Goal: Task Accomplishment & Management: Use online tool/utility

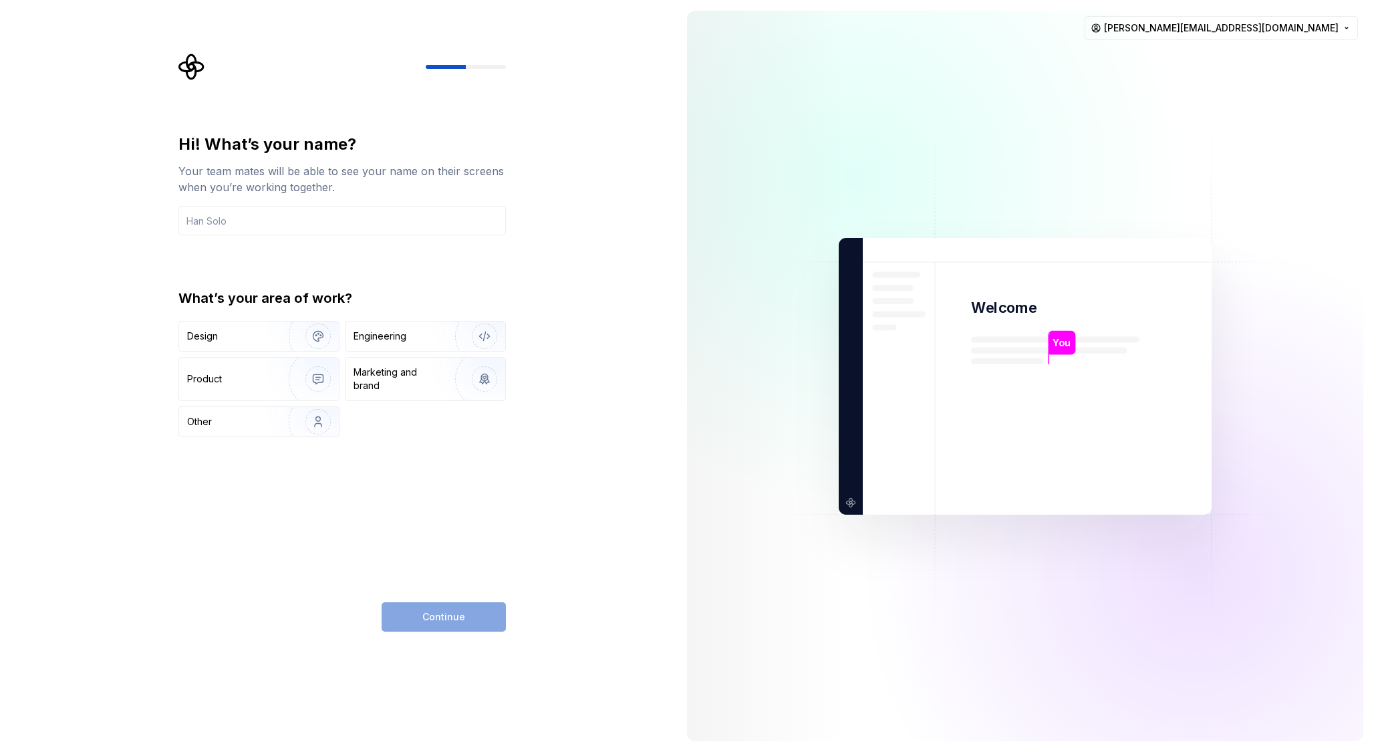
click at [1282, 274] on img at bounding box center [1024, 375] width 541 height 631
click at [256, 226] on input "text" at bounding box center [341, 220] width 327 height 29
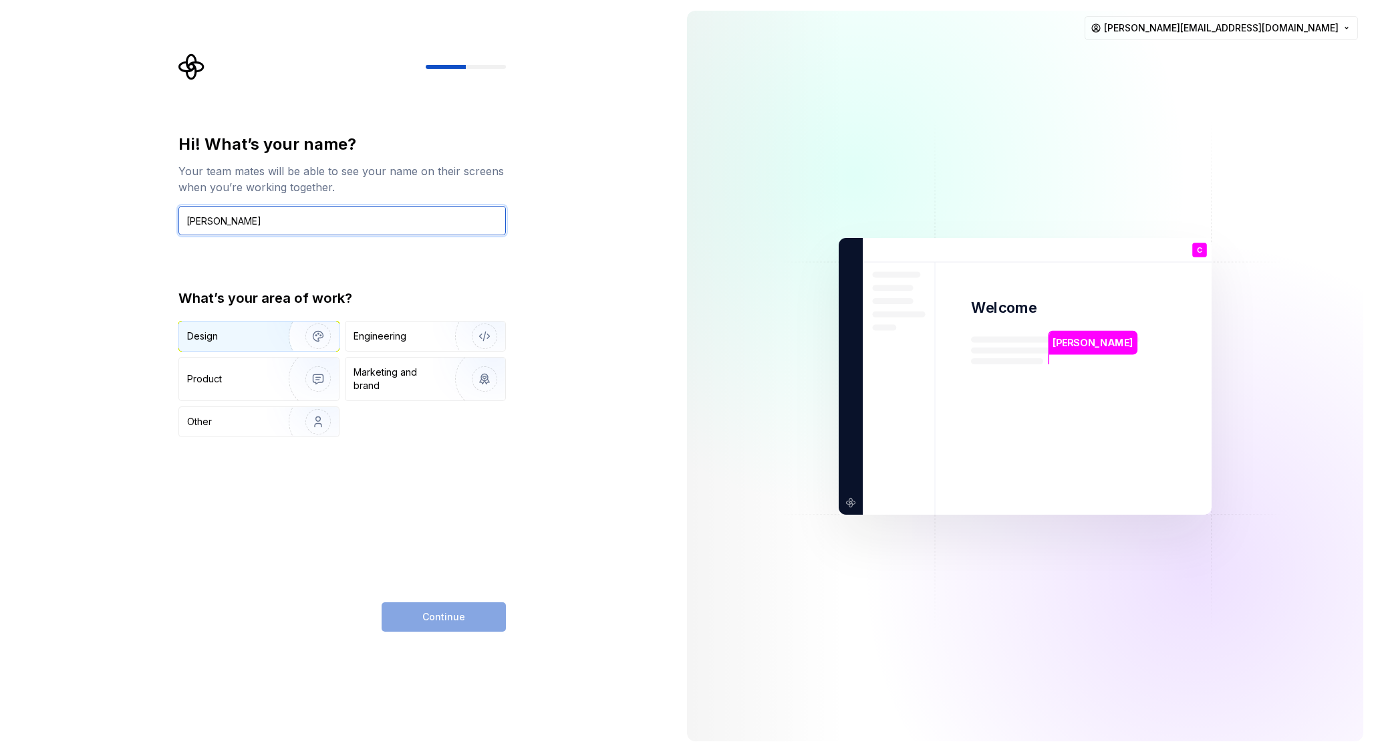
type input "Chris Magee-Jenks"
click at [288, 348] on img "button" at bounding box center [310, 336] width 86 height 90
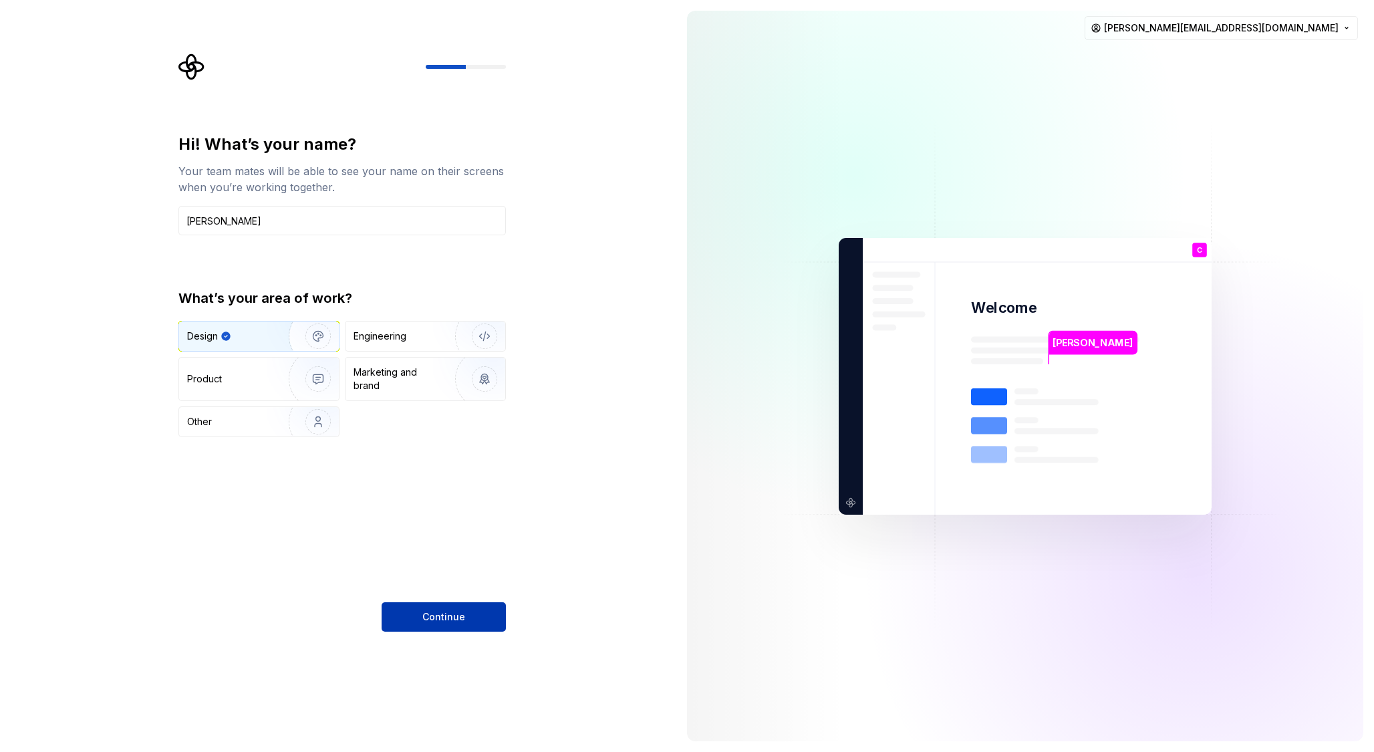
click at [448, 620] on span "Continue" at bounding box center [443, 616] width 43 height 13
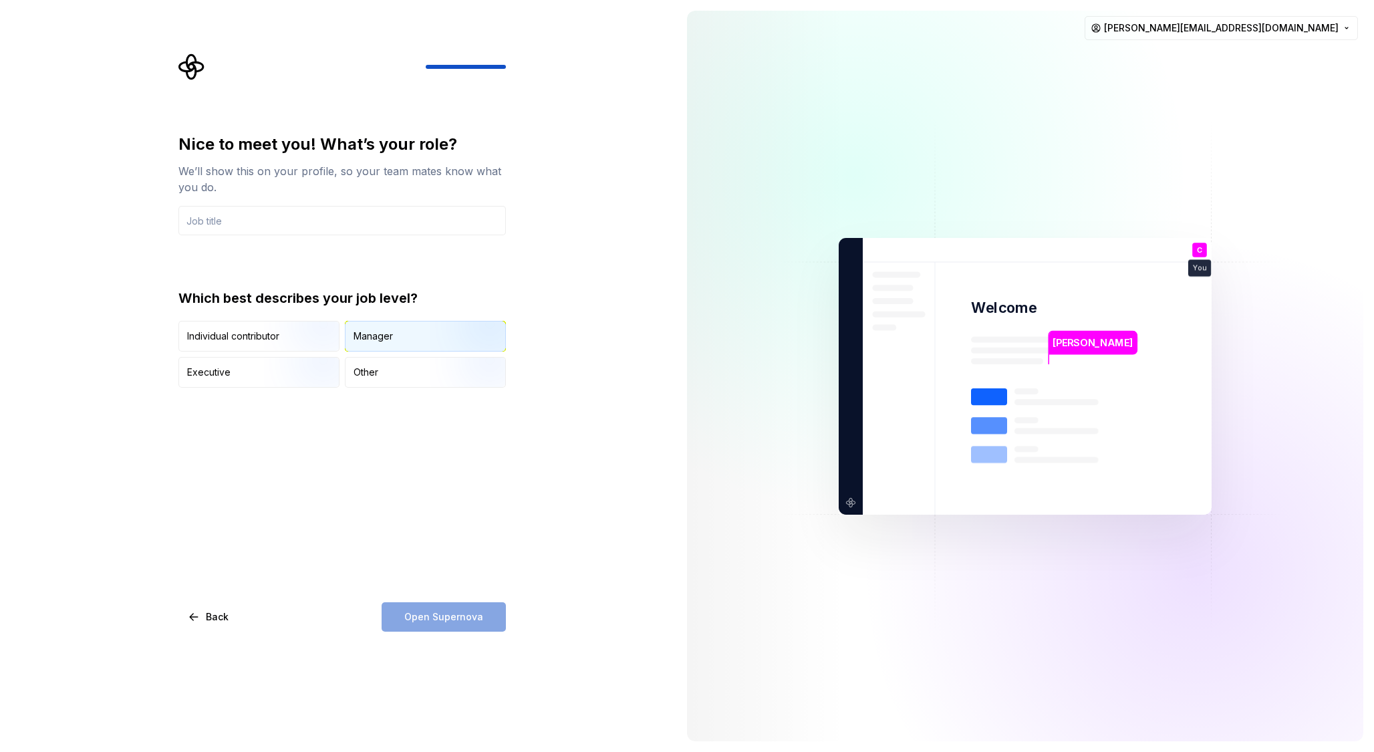
click at [383, 335] on div "Manager" at bounding box center [372, 335] width 39 height 13
click at [286, 333] on img "button" at bounding box center [307, 353] width 86 height 90
click at [383, 335] on div "Manager" at bounding box center [372, 335] width 39 height 13
click at [259, 224] on input "text" at bounding box center [341, 220] width 327 height 29
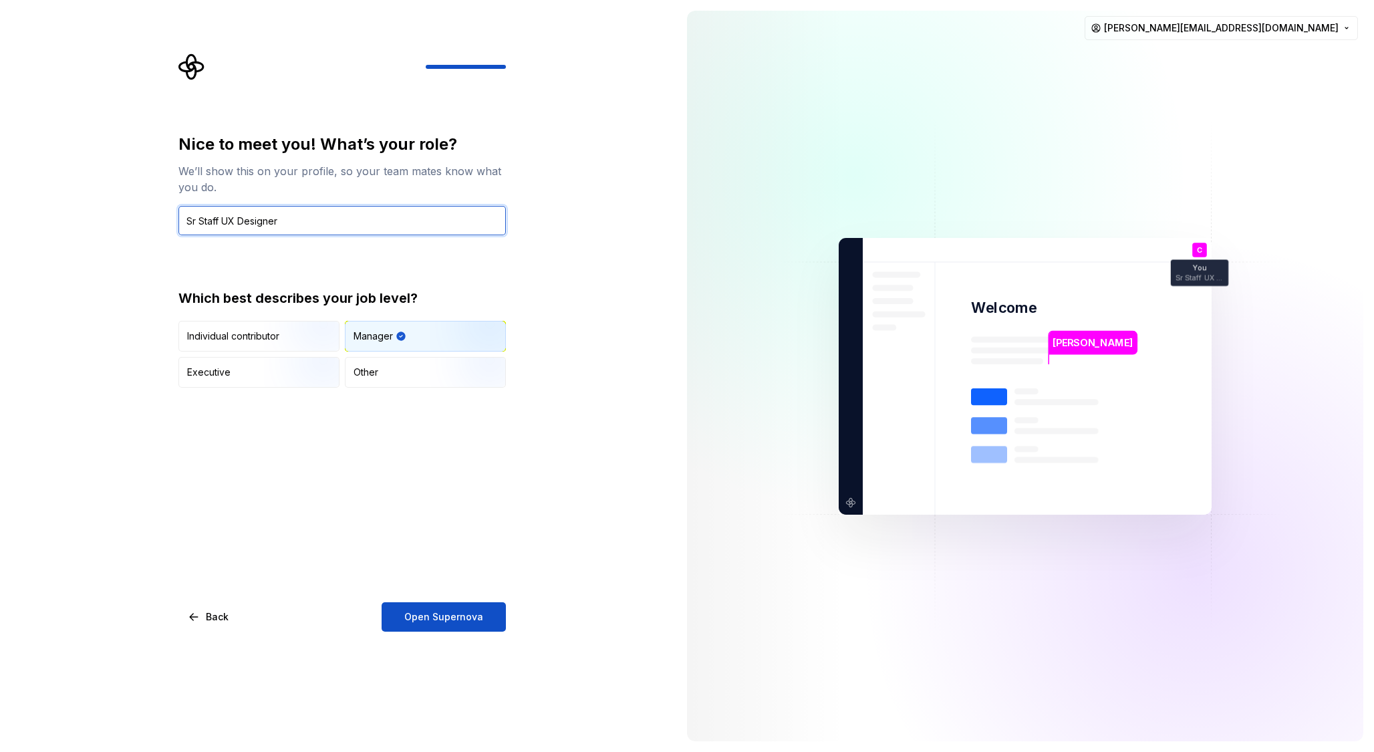
type input "Sr Staff UX Designer"
click at [515, 470] on div "Nice to meet you! What’s your role? We’ll show this on your profile, so your te…" at bounding box center [345, 342] width 351 height 578
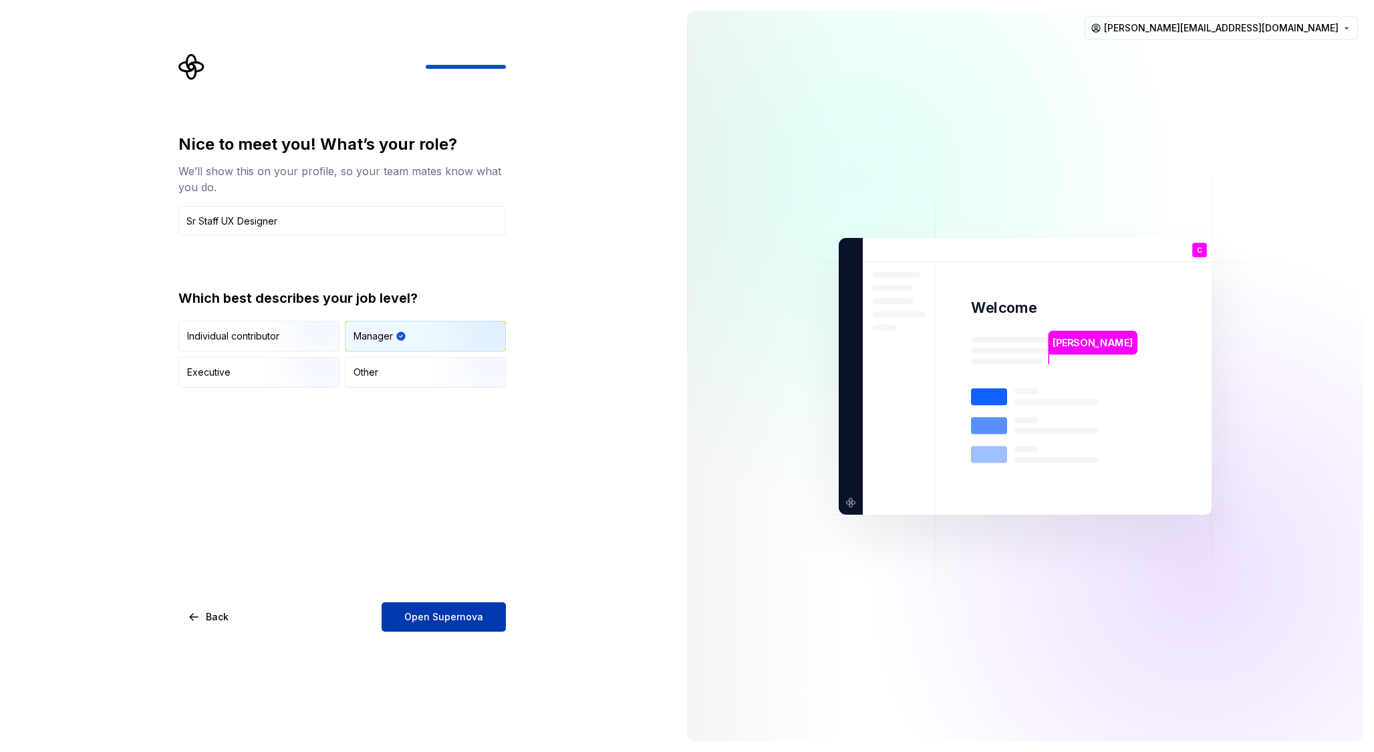
click at [455, 613] on span "Open Supernova" at bounding box center [443, 616] width 79 height 13
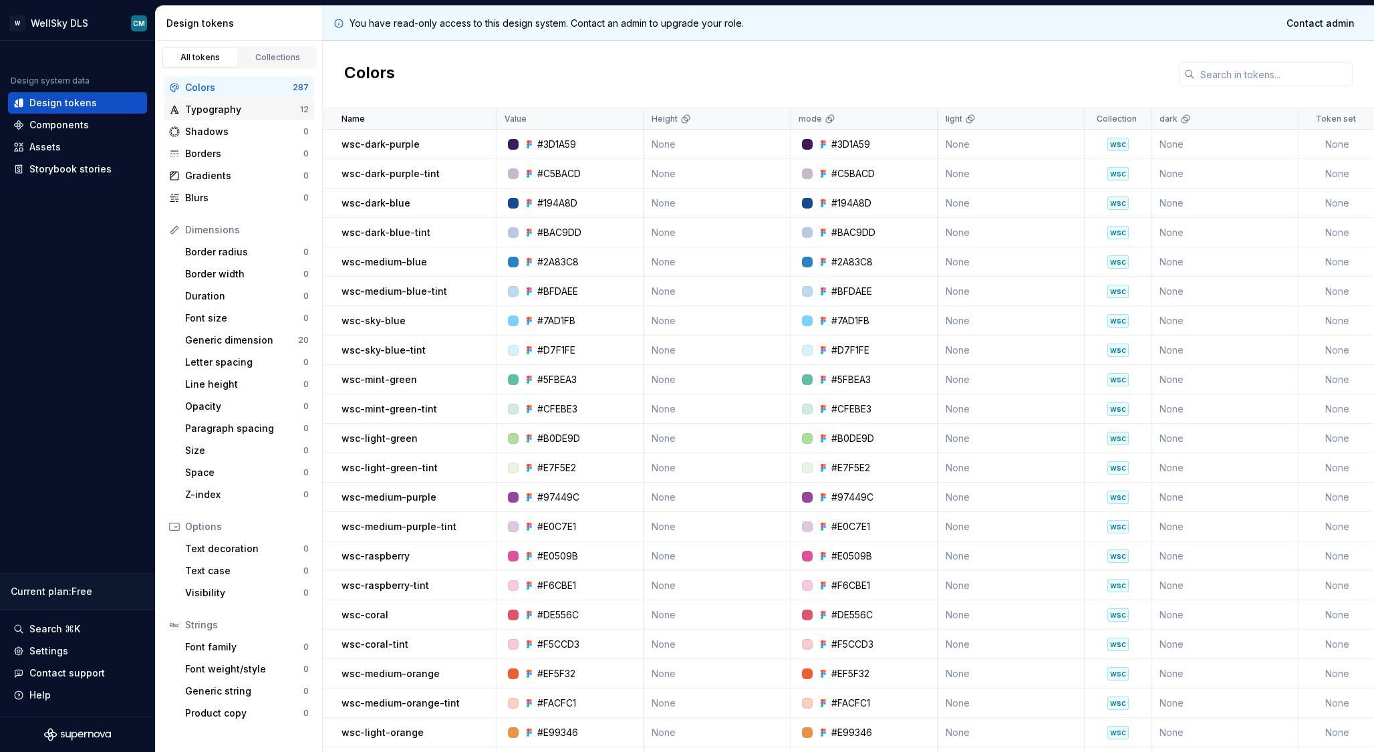
click at [255, 108] on div "Typography" at bounding box center [242, 109] width 115 height 13
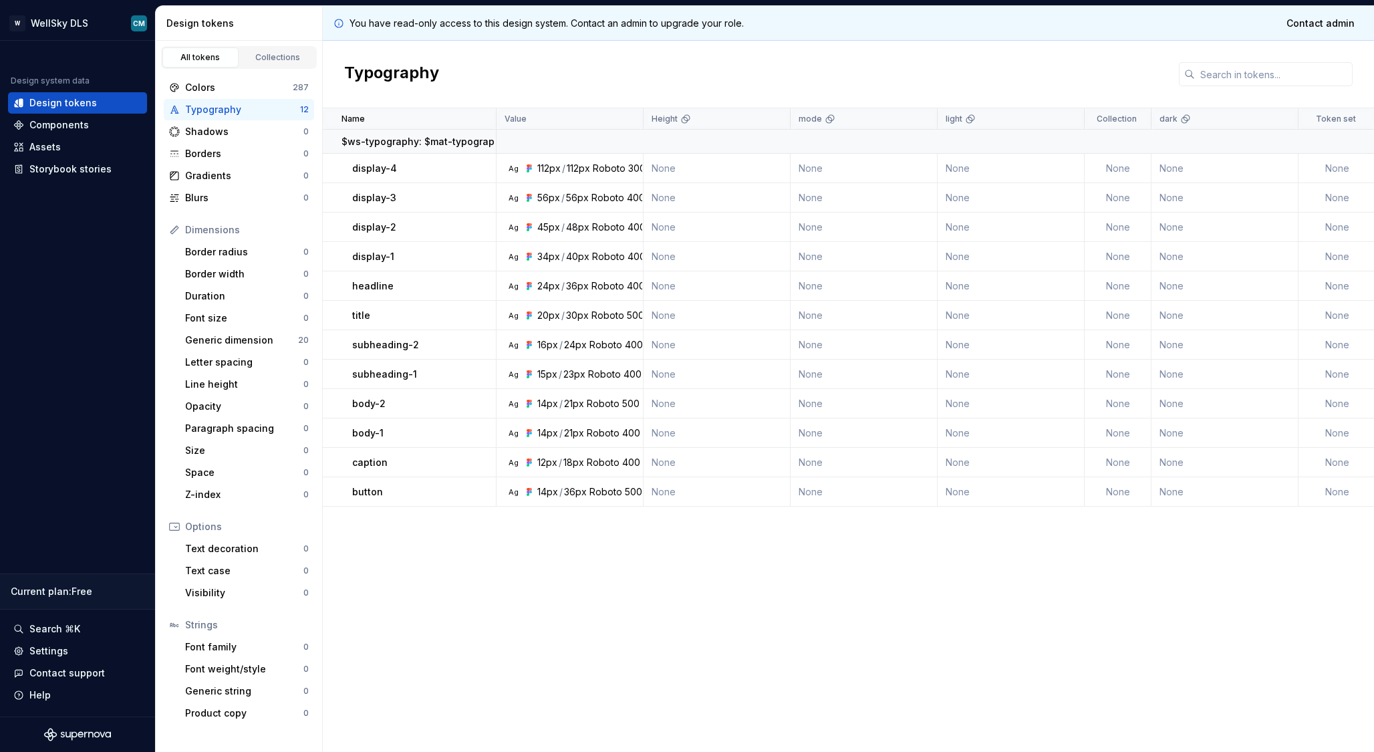
click at [489, 589] on div "Name Value Height mode light Collection dark Token set Description Last updated…" at bounding box center [848, 429] width 1051 height 643
click at [77, 126] on div "Components" at bounding box center [58, 124] width 59 height 13
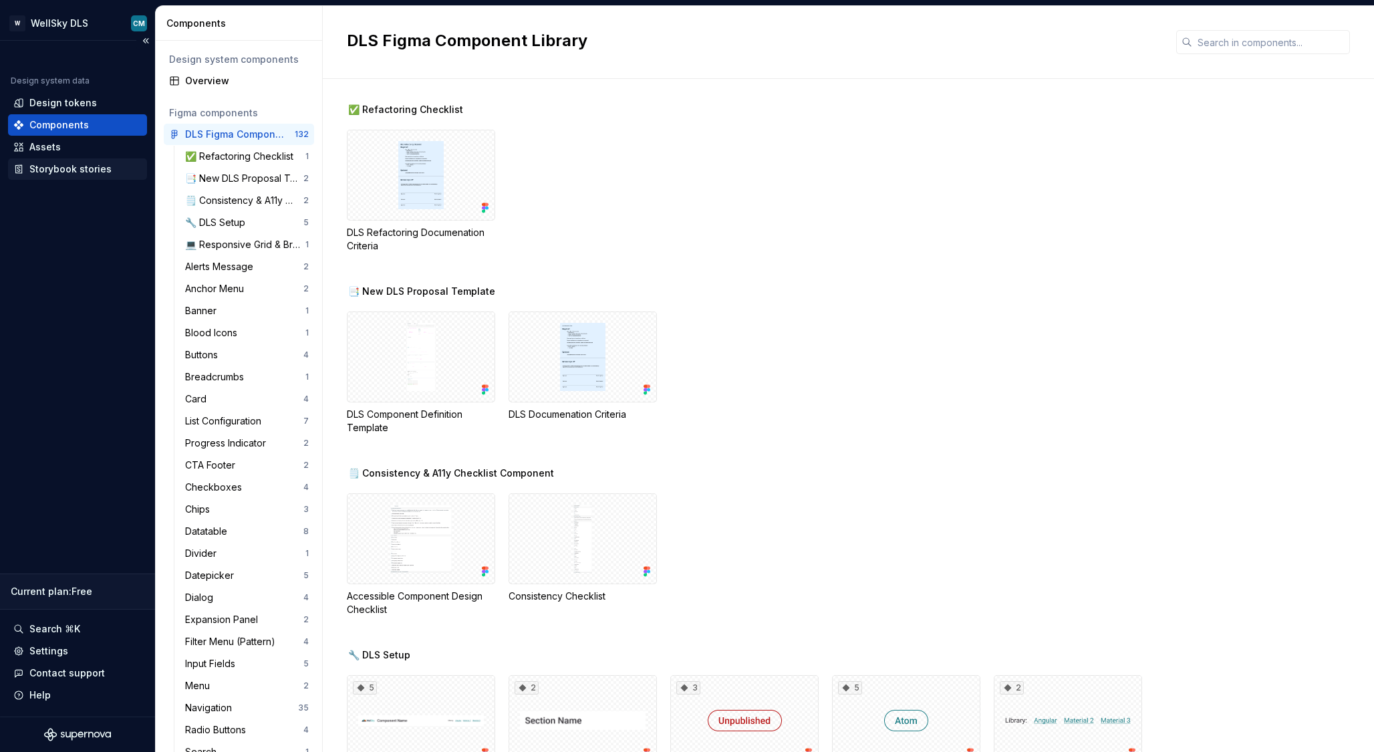
click at [85, 174] on div "Storybook stories" at bounding box center [70, 168] width 82 height 13
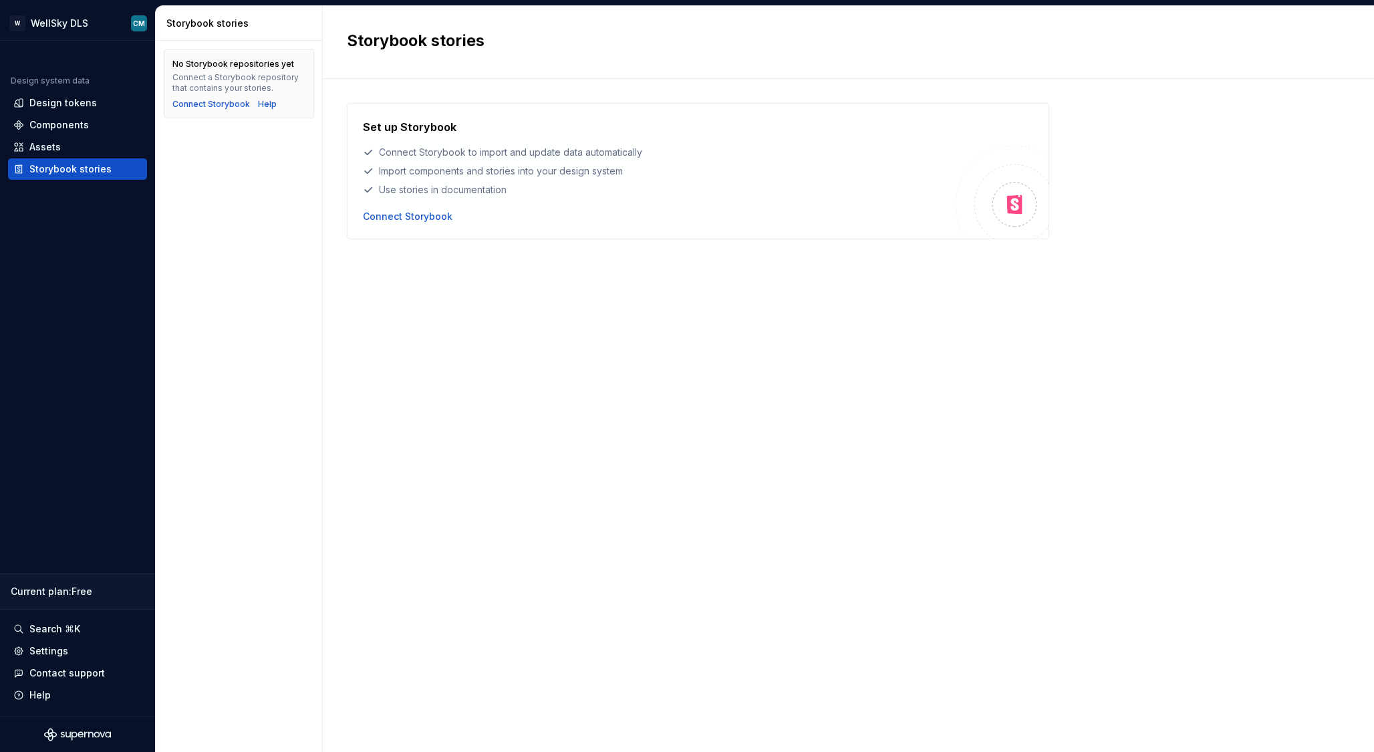
click at [551, 402] on div "Set up Storybook Connect Storybook to import and update data automatically Impo…" at bounding box center [848, 402] width 1003 height 598
click at [403, 218] on div "Connect Storybook" at bounding box center [408, 216] width 90 height 13
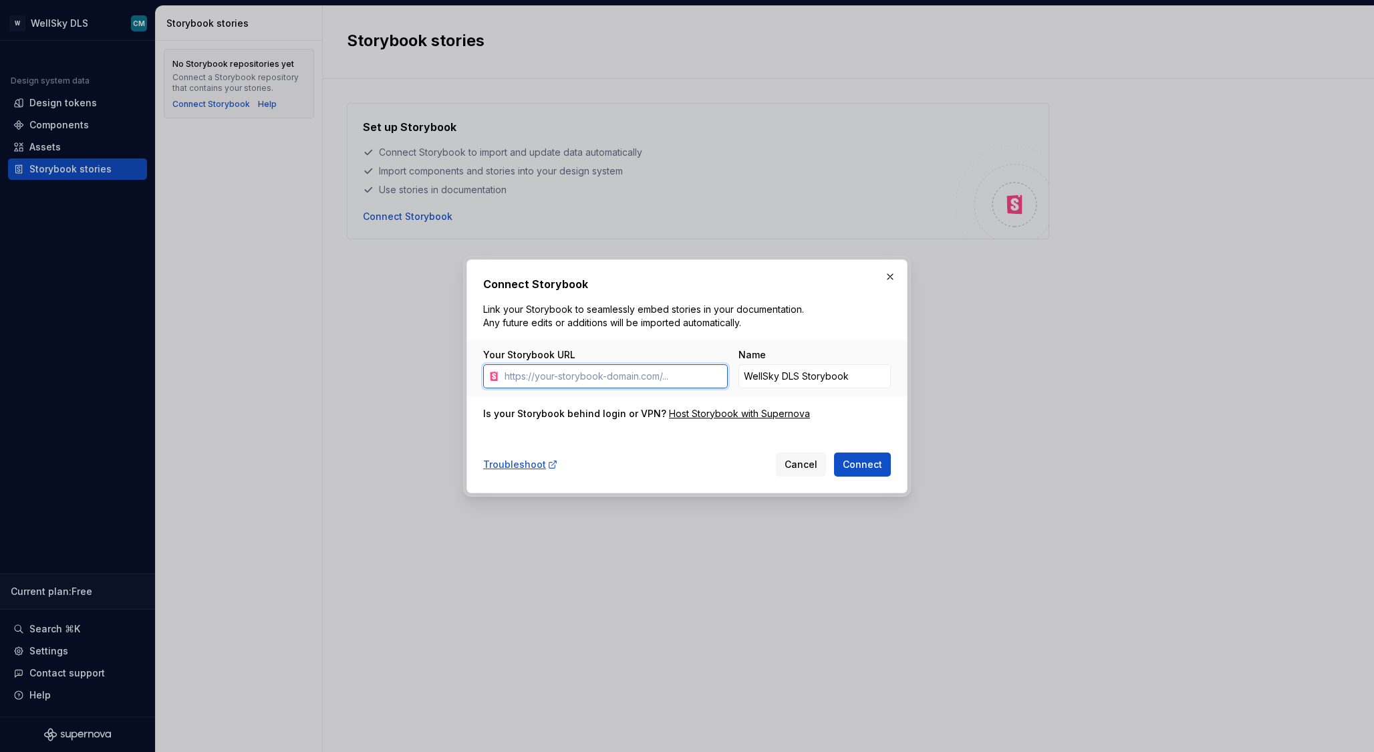
paste input "https://didactic-dollop-e247qpm.pages.github.io/?path=/story/welcome--default"
type input "https://didactic-dollop-e247qpm.pages.github.io/?path=/story/welcome--default"
click at [800, 372] on input "WellSky DLS Storybook" at bounding box center [814, 376] width 152 height 24
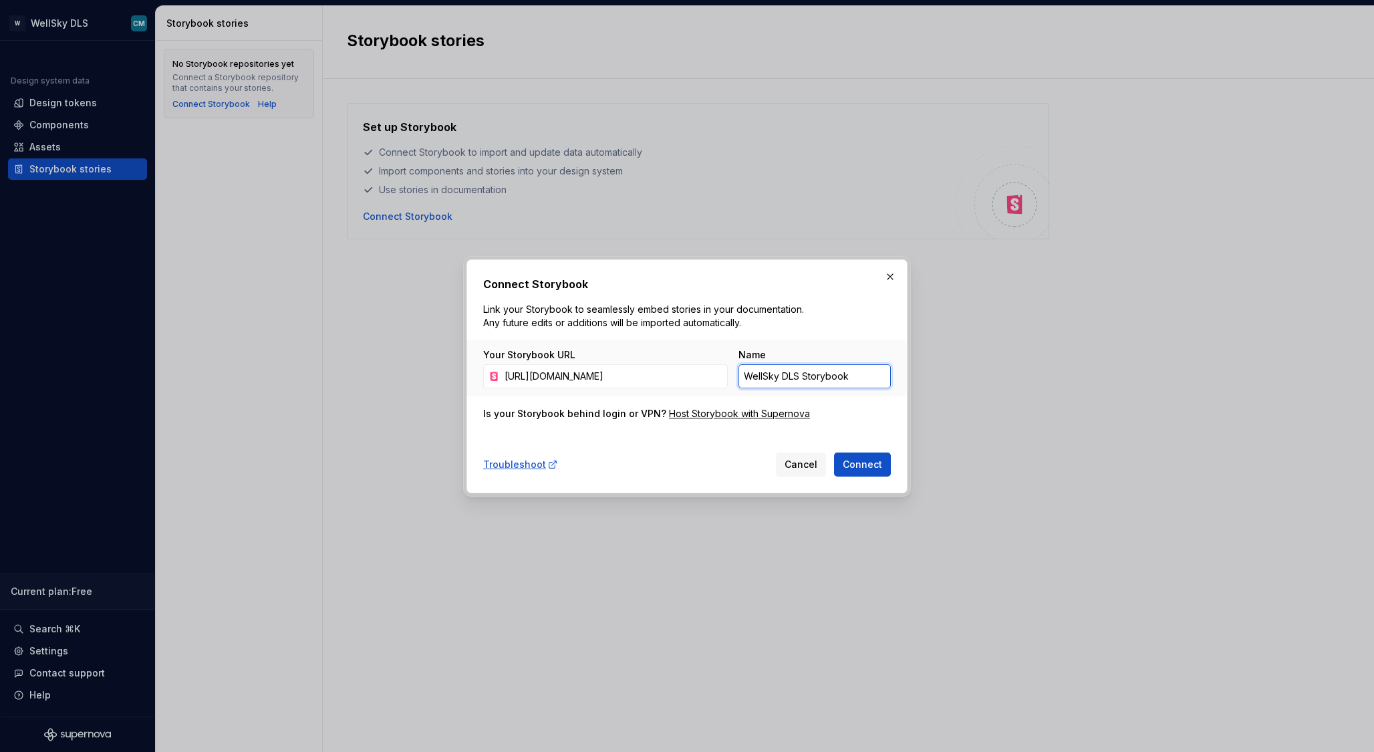
click at [800, 372] on input "WellSky DLS Storybook" at bounding box center [814, 376] width 152 height 24
paste input "S.Atlas.UI.Core Design Tokens"
type input "WS.Atlas.UI.Core Design Tokens"
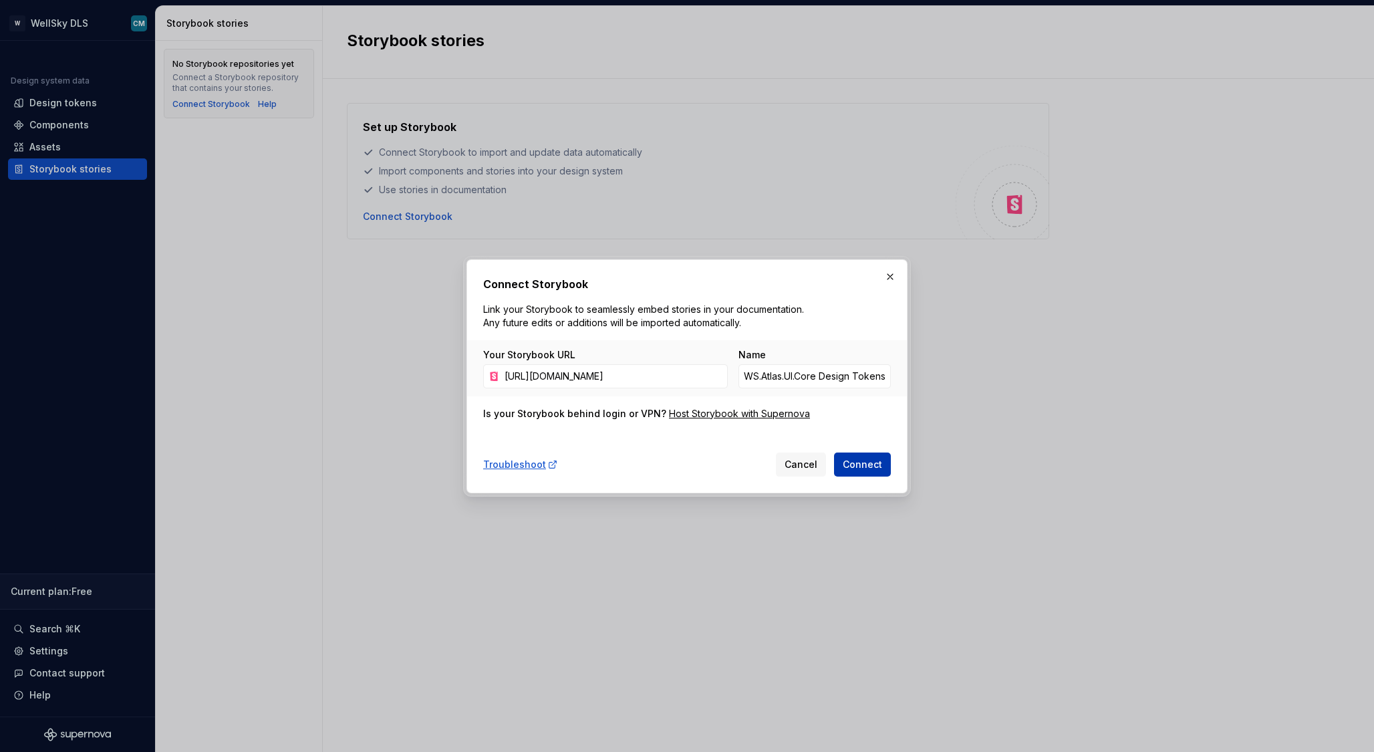
click at [865, 462] on span "Connect" at bounding box center [862, 464] width 39 height 13
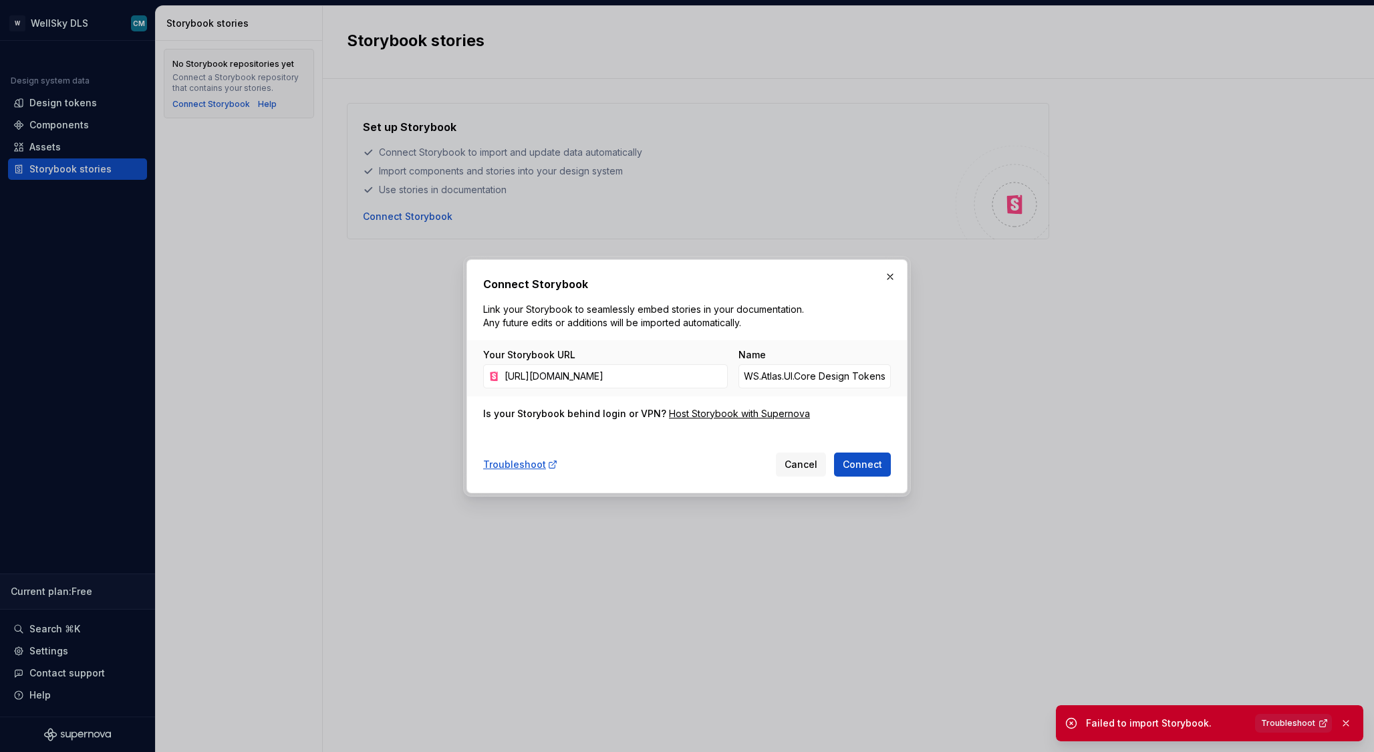
click at [1282, 722] on span "Troubleshoot" at bounding box center [1288, 723] width 54 height 11
click at [606, 382] on input "https://didactic-dollop-e247qpm.pages.github.io/?path=/story/welcome--default" at bounding box center [613, 376] width 228 height 24
paste input "iframe.html?globals=&args=&id=design-tokens-borders--all-border-radius"
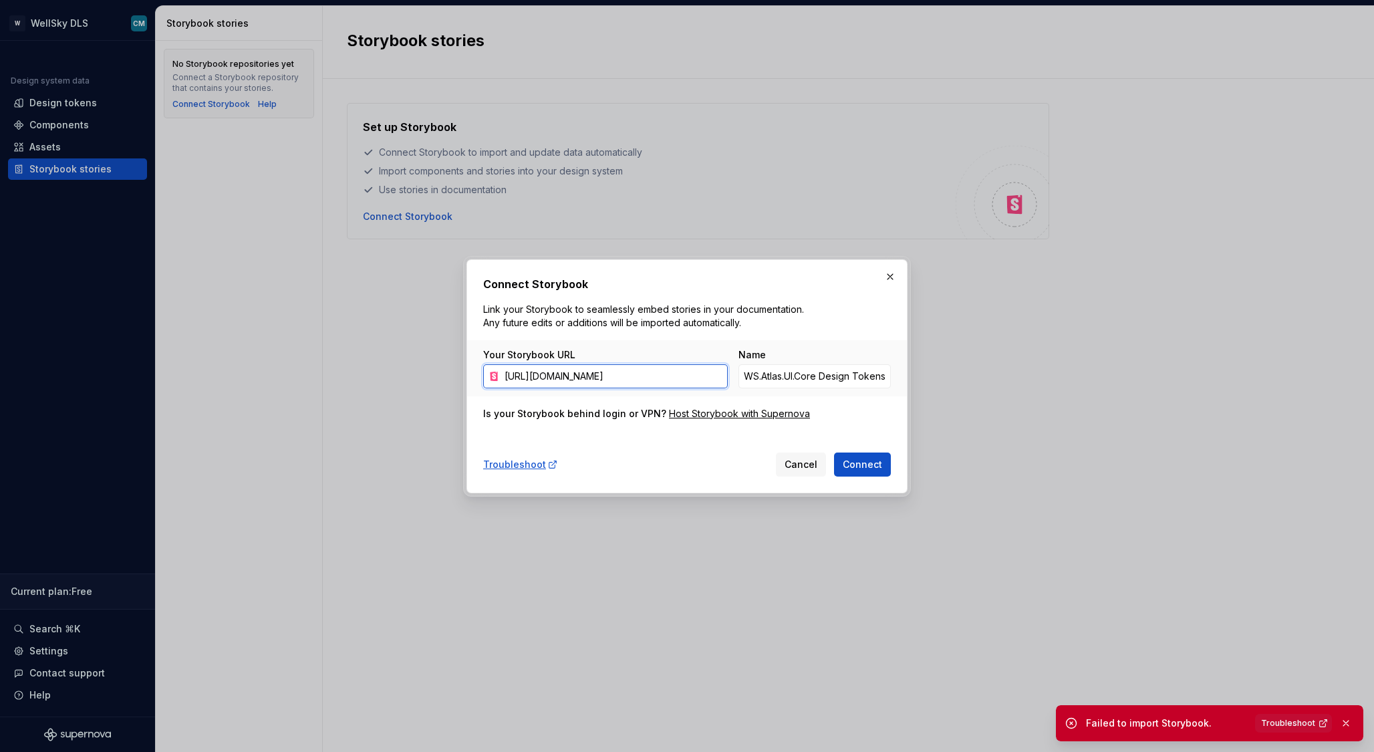
scroll to position [0, 330]
type input "https://didactic-dollop-e247qpm.pages.github.io/iframe.html?globals=&args=&id=d…"
click at [818, 376] on input "WS.Atlas.UI.Core Design Tokens" at bounding box center [814, 376] width 152 height 24
click at [687, 378] on input "https://didactic-dollop-e247qpm.pages.github.io/iframe.html?globals=&args=&id=d…" at bounding box center [613, 376] width 228 height 24
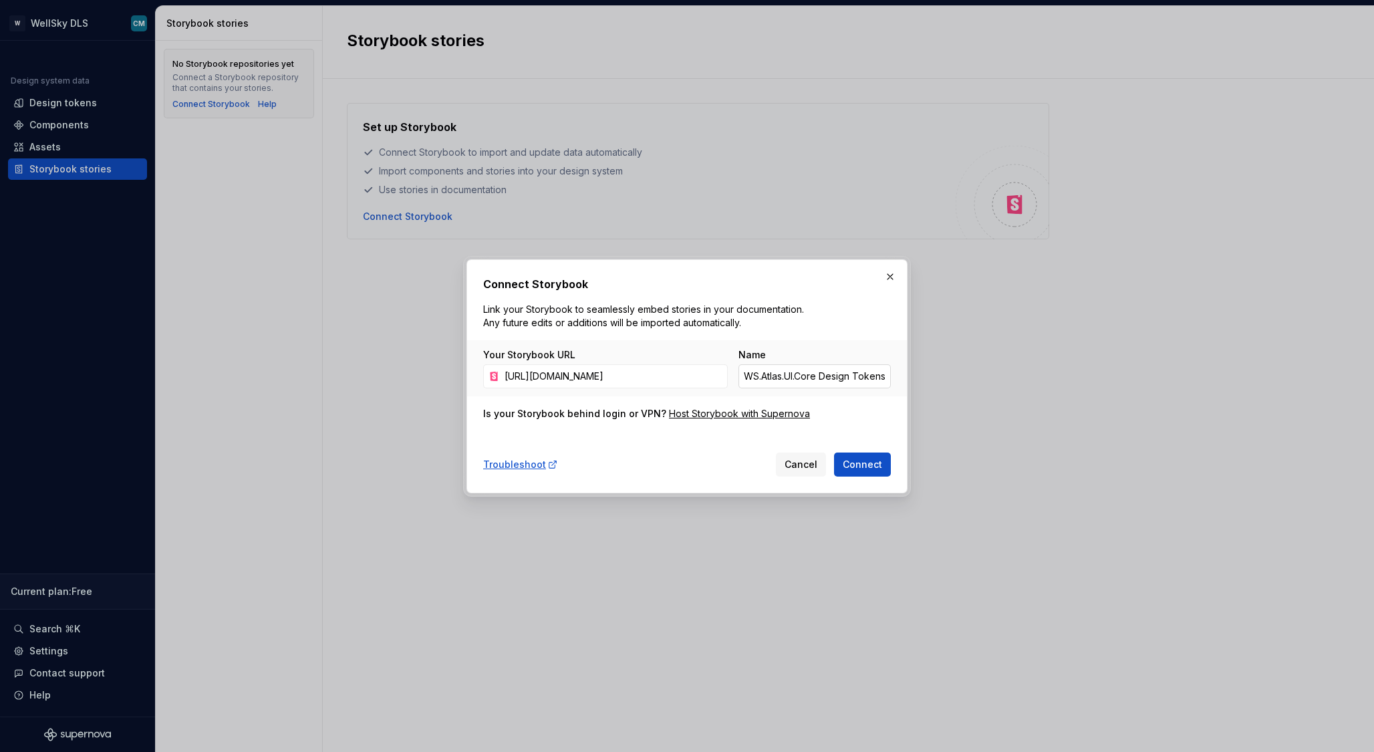
click at [809, 386] on input "WS.Atlas.UI.Core Design Tokens" at bounding box center [814, 376] width 152 height 24
drag, startPoint x: 822, startPoint y: 377, endPoint x: 851, endPoint y: 378, distance: 28.8
click at [851, 378] on input "WS.Atlas.UI.Core Design Tokens" at bounding box center [814, 376] width 152 height 24
type input "WS.Atlas.UI.Core Border Radius Tokens"
click at [860, 462] on span "Connect" at bounding box center [862, 464] width 39 height 13
